Goal: Browse casually

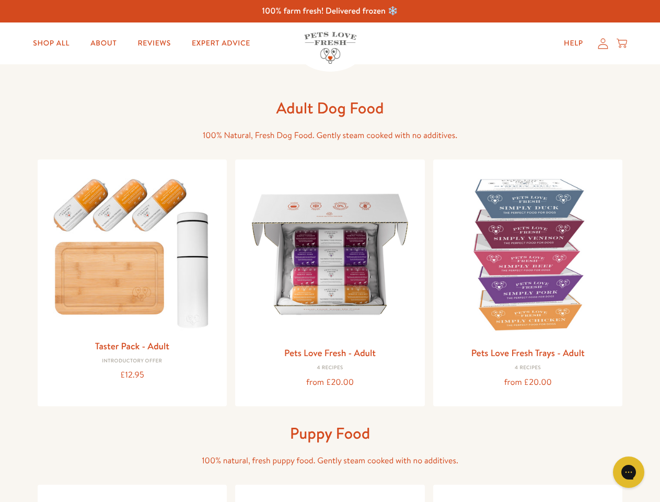
click at [629, 472] on icon "Open gorgias live chat" at bounding box center [628, 472] width 10 height 10
